Goal: Transaction & Acquisition: Purchase product/service

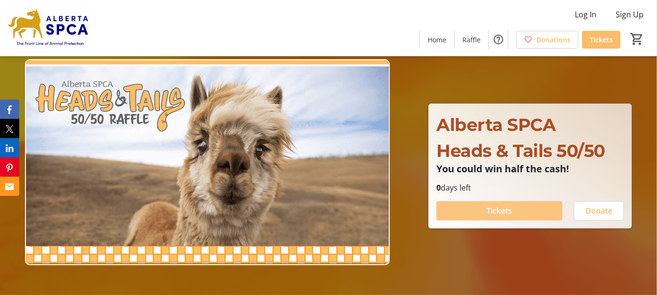
click at [502, 210] on span "Tickets" at bounding box center [499, 211] width 25 height 12
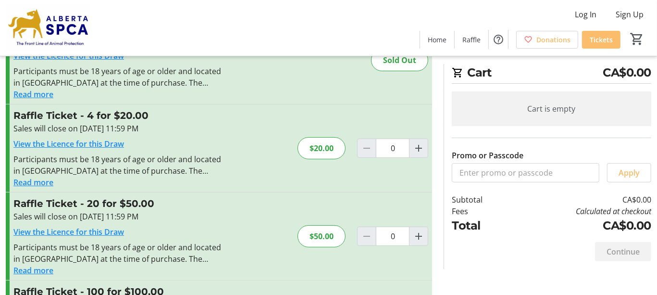
scroll to position [48, 0]
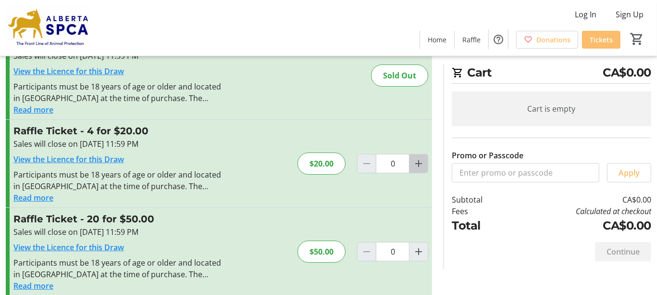
click at [418, 160] on mat-icon "Increment by one" at bounding box center [419, 164] width 12 height 12
type input "1"
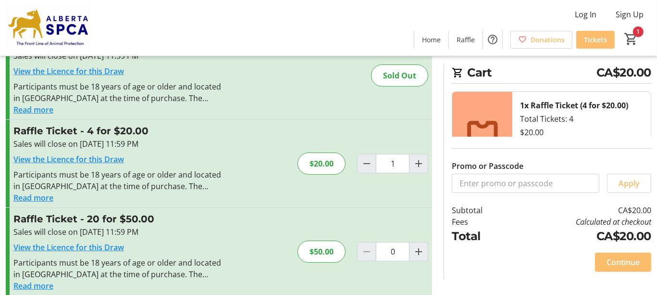
scroll to position [96, 0]
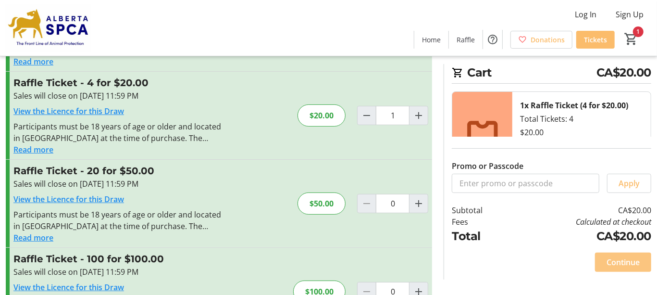
click at [621, 260] on span "Continue" at bounding box center [622, 262] width 33 height 12
